Goal: Information Seeking & Learning: Learn about a topic

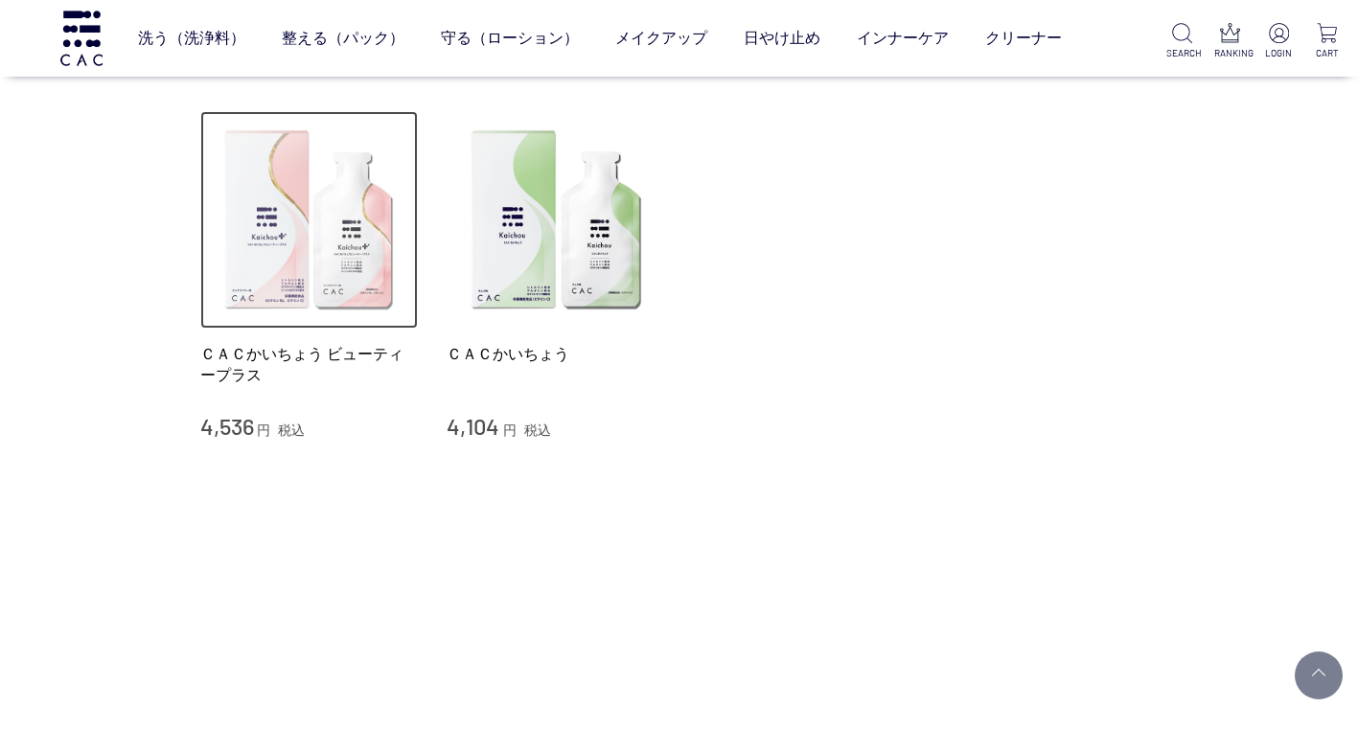
drag, startPoint x: 0, startPoint y: 0, endPoint x: 292, endPoint y: 281, distance: 405.4
click at [292, 281] on img at bounding box center [309, 220] width 219 height 219
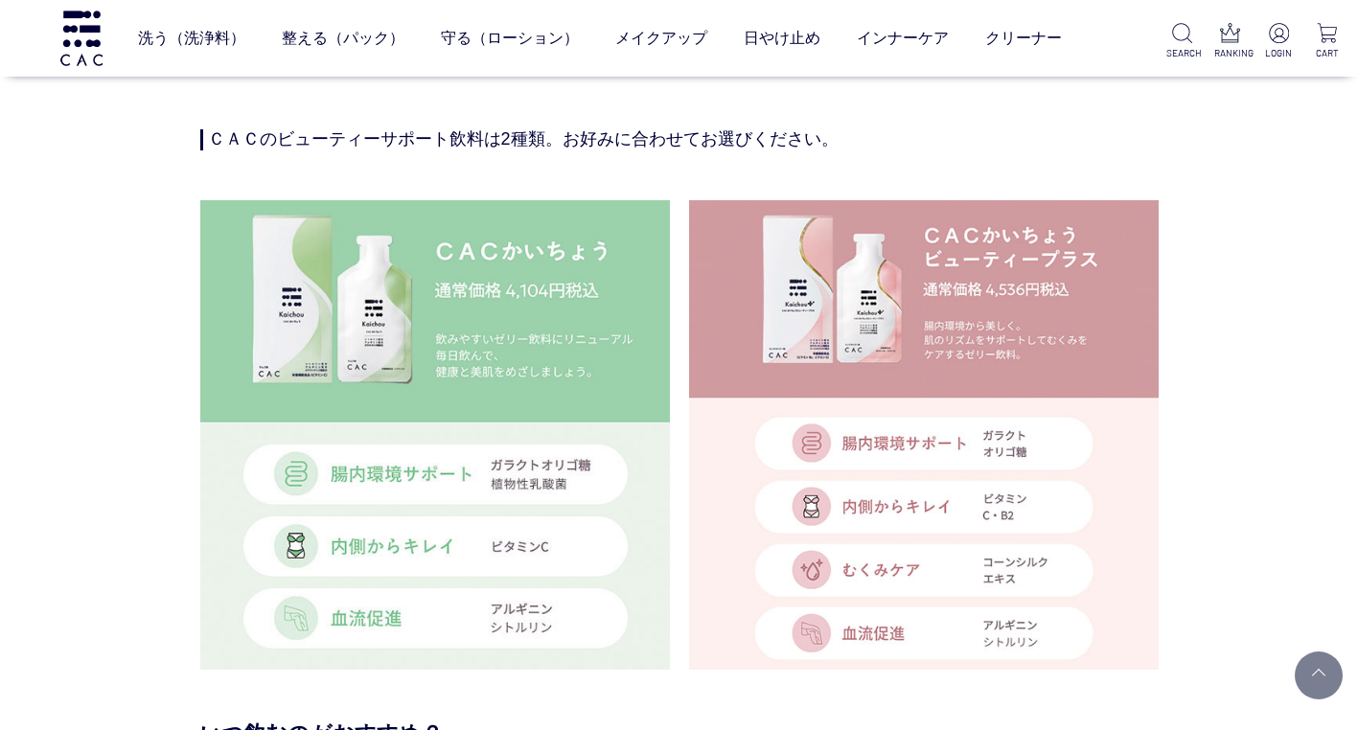
scroll to position [4889, 0]
